Goal: Task Accomplishment & Management: Use online tool/utility

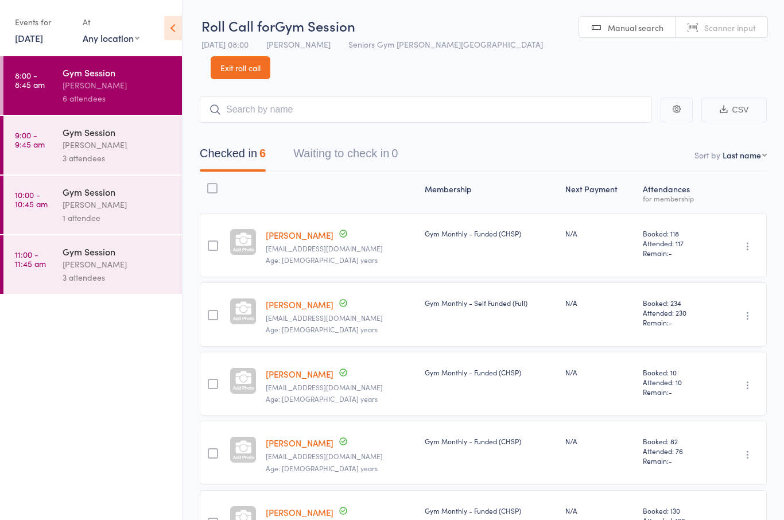
click at [79, 149] on div "[PERSON_NAME]" at bounding box center [118, 144] width 110 height 13
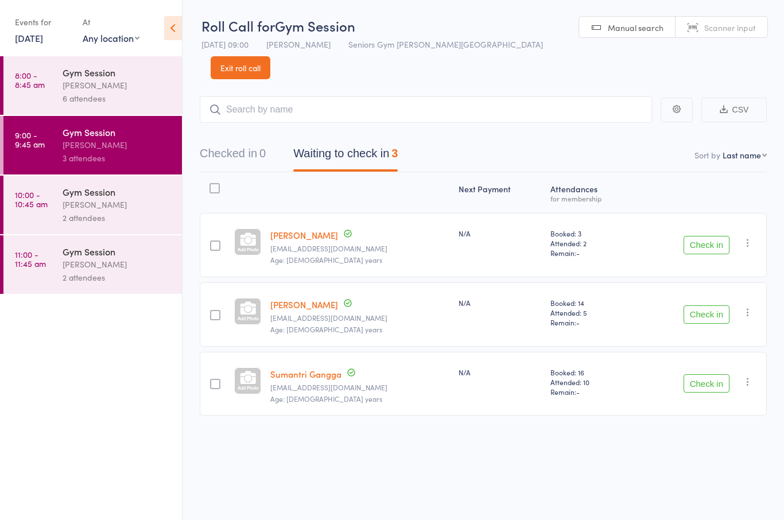
click at [695, 236] on button "Check in" at bounding box center [706, 245] width 46 height 18
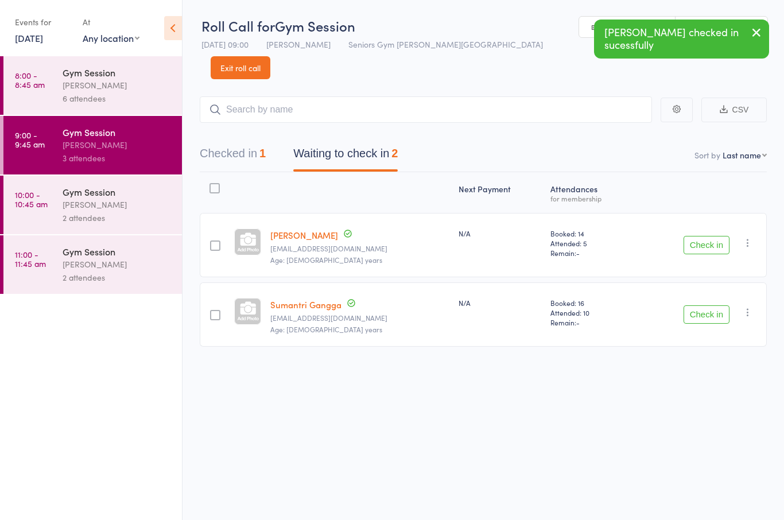
click at [698, 236] on button "Check in" at bounding box center [706, 245] width 46 height 18
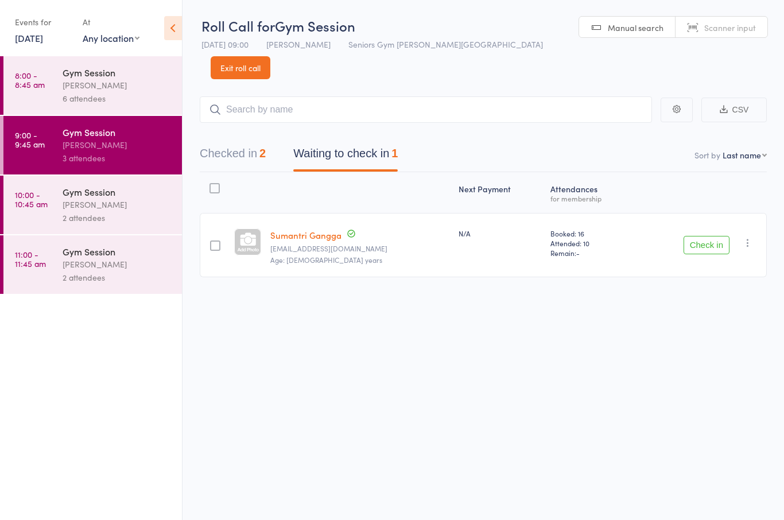
click at [699, 236] on button "Check in" at bounding box center [706, 245] width 46 height 18
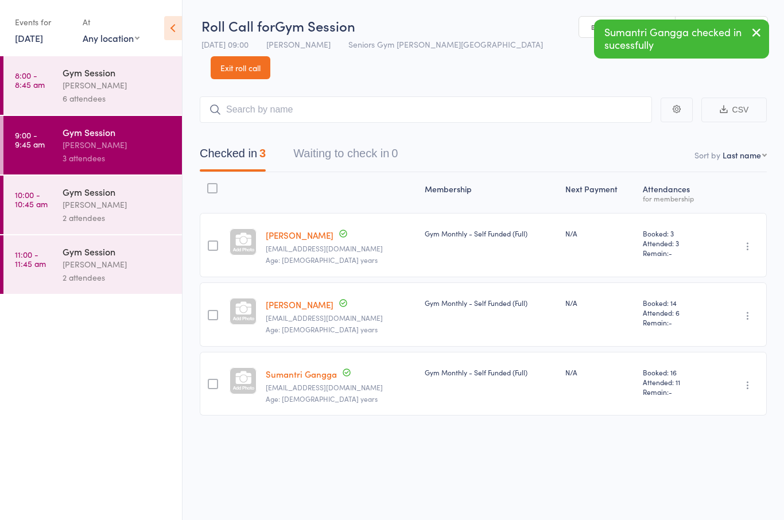
click at [61, 205] on link "10:00 - 10:45 am Gym Session [PERSON_NAME] 2 attendees" at bounding box center [92, 205] width 178 height 59
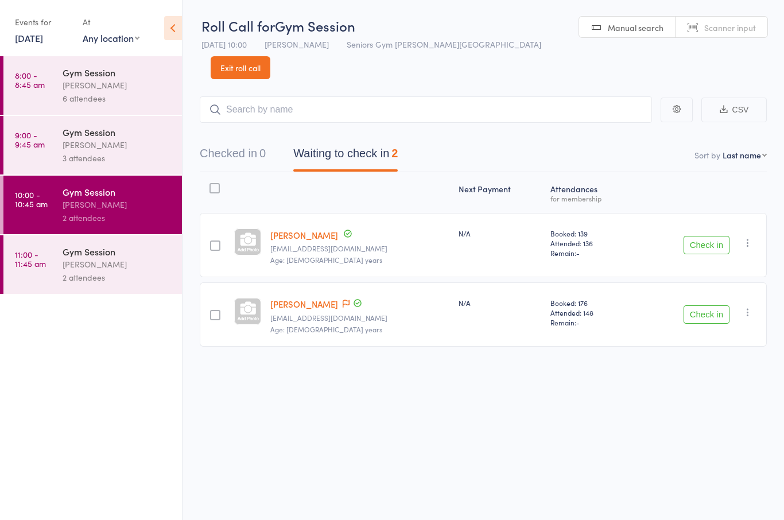
click at [59, 171] on link "9:00 - 9:45 am Gym Session [PERSON_NAME] 3 attendees" at bounding box center [92, 145] width 178 height 59
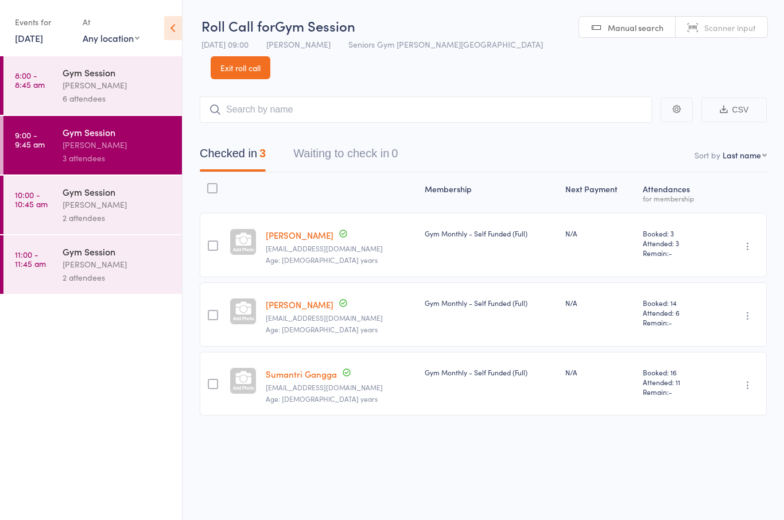
click at [75, 76] on div "Gym Session" at bounding box center [118, 72] width 110 height 13
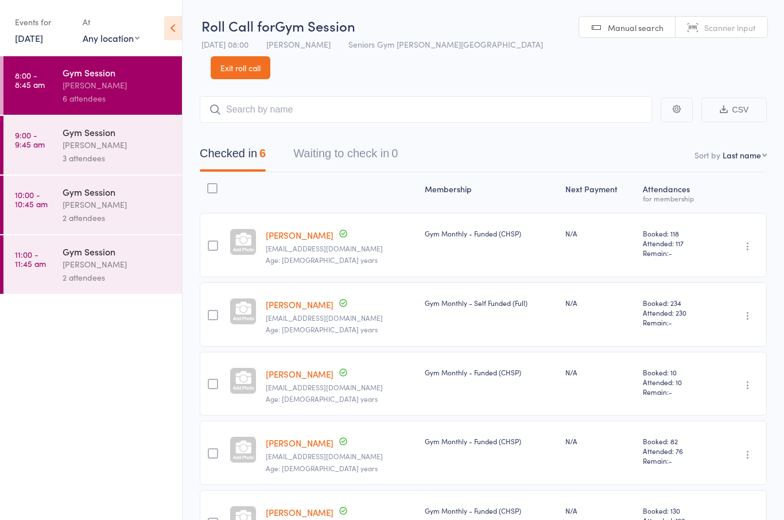
click at [79, 217] on div "2 attendees" at bounding box center [118, 217] width 110 height 13
